Goal: Find specific page/section: Find specific page/section

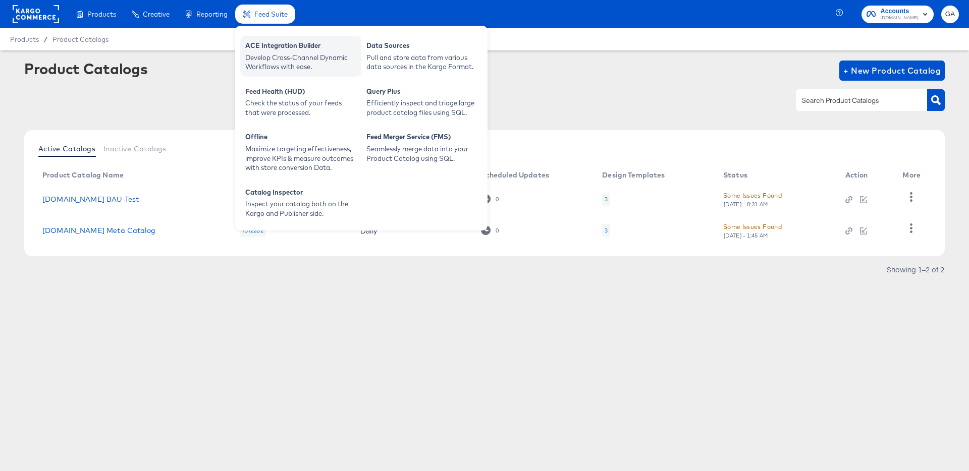
click at [286, 61] on div "Develop Cross-Channel Dynamic Workflows with ease." at bounding box center [300, 62] width 111 height 19
click at [281, 58] on div "Develop Cross-Channel Dynamic Workflows with ease." at bounding box center [300, 62] width 111 height 19
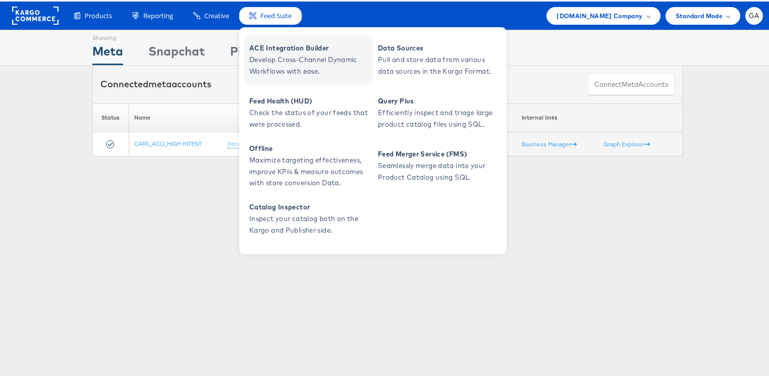
click at [290, 44] on span "ACE Integration Builder" at bounding box center [309, 47] width 121 height 12
